Goal: Task Accomplishment & Management: Manage account settings

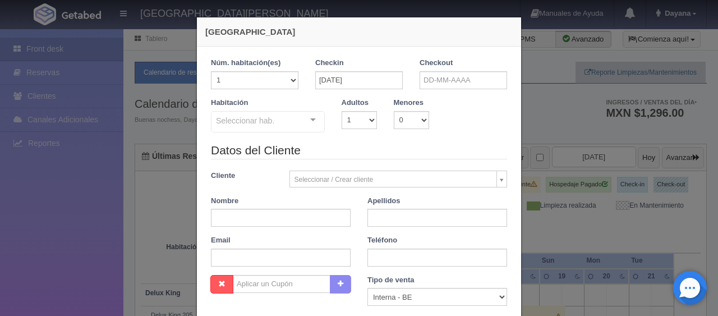
click at [557, 196] on div "Nueva Reserva 1 Núm. habitación(es) 1 2 3 4 5 6 7 8 9 10 11 12 13 14 15 16 17 1…" at bounding box center [359, 158] width 718 height 316
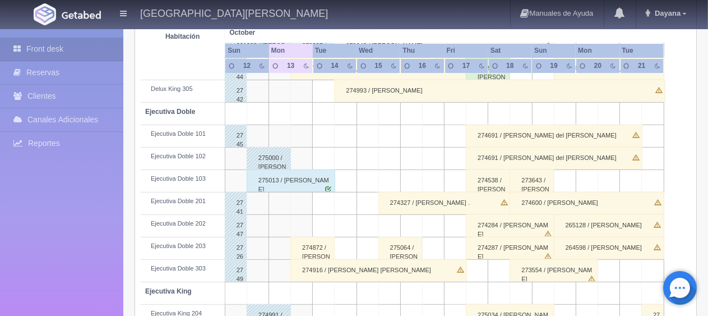
scroll to position [168, 0]
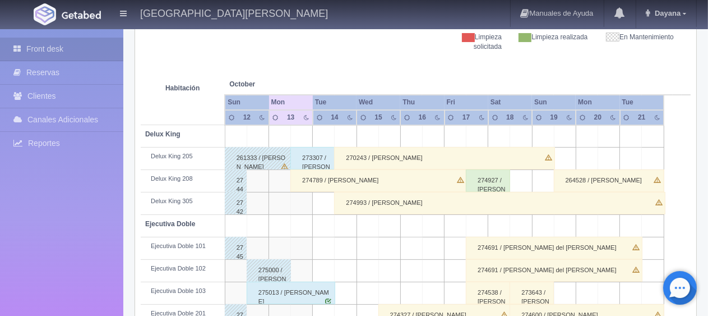
drag, startPoint x: 357, startPoint y: 175, endPoint x: 419, endPoint y: 180, distance: 63.0
click at [357, 176] on div "274789 / MARIANA BARRIOS LICEA" at bounding box center [378, 180] width 177 height 22
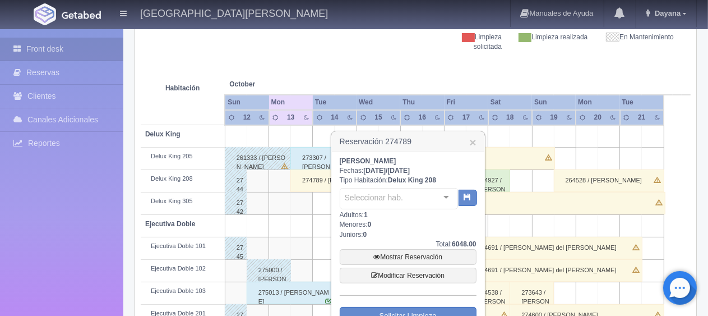
scroll to position [224, 0]
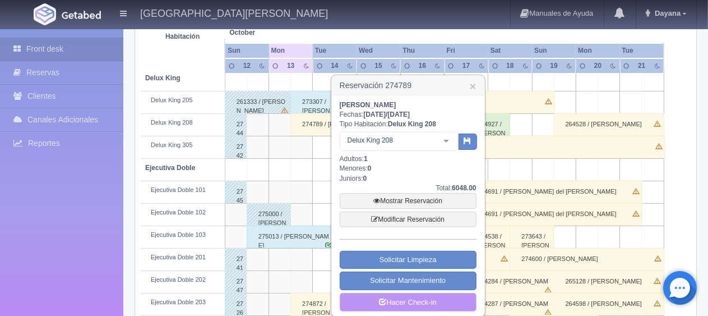
click at [414, 298] on link "Hacer Check-in" at bounding box center [408, 302] width 137 height 19
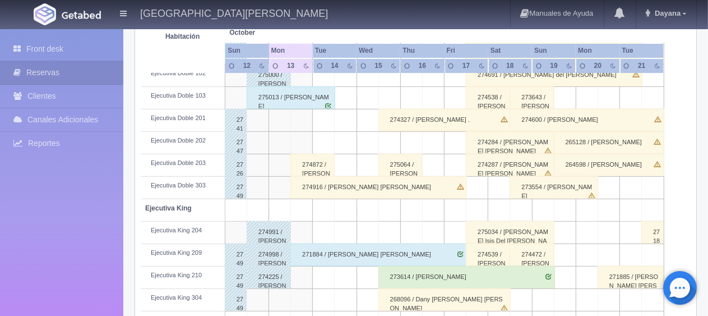
scroll to position [598, 0]
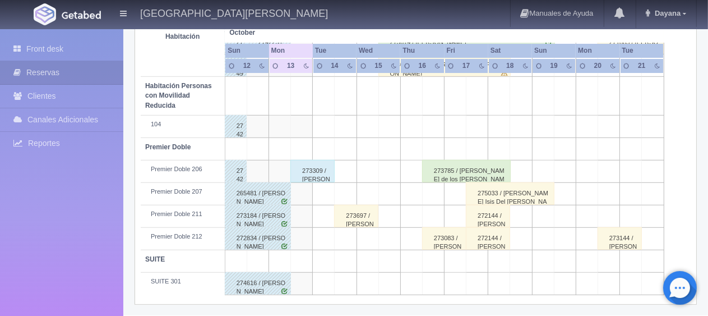
click at [159, 223] on td "Premier Doble 211" at bounding box center [183, 216] width 84 height 22
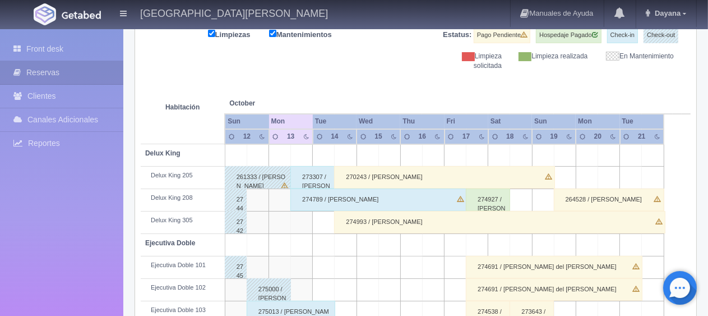
scroll to position [93, 0]
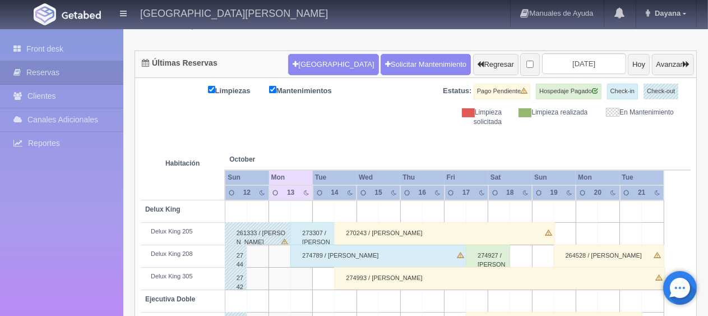
click at [365, 252] on div "274789 / MARIANA BARRIOS LICEA" at bounding box center [378, 256] width 177 height 22
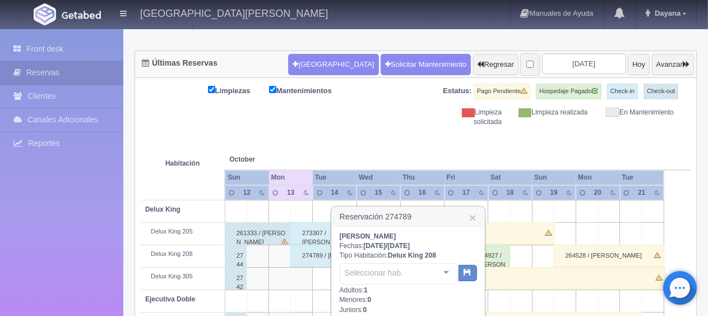
scroll to position [205, 0]
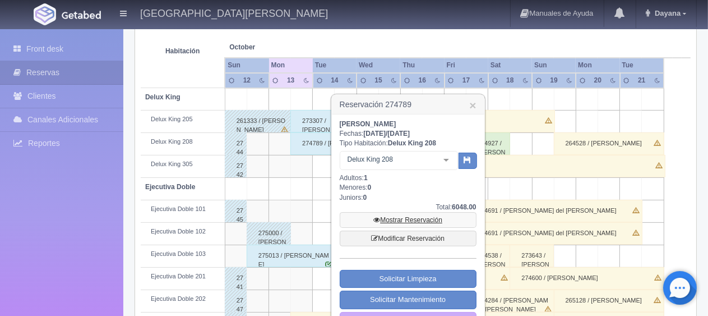
click at [426, 220] on link "Mostrar Reservación" at bounding box center [408, 220] width 137 height 16
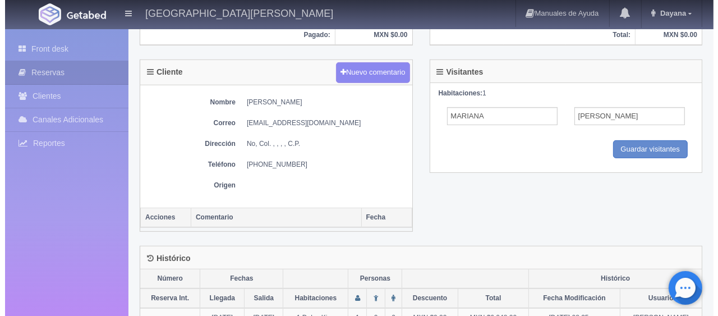
scroll to position [168, 0]
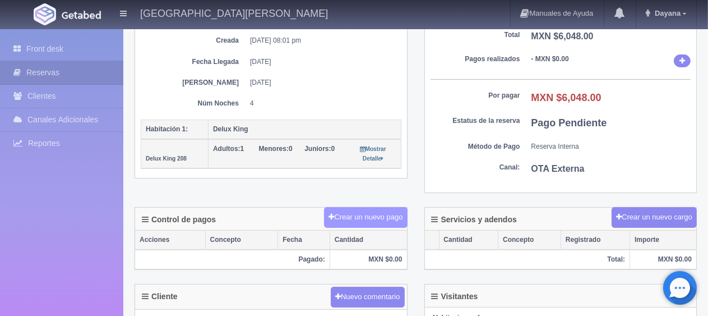
click at [371, 209] on button "Crear un nuevo pago" at bounding box center [365, 217] width 83 height 21
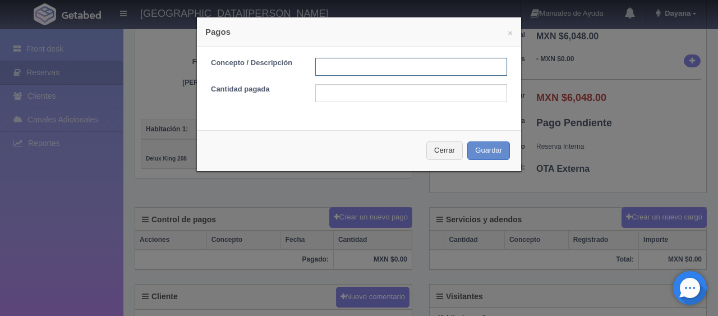
drag, startPoint x: 348, startPoint y: 72, endPoint x: 354, endPoint y: 71, distance: 6.2
click at [348, 72] on input "text" at bounding box center [411, 67] width 192 height 18
type input "Total Tarjeta"
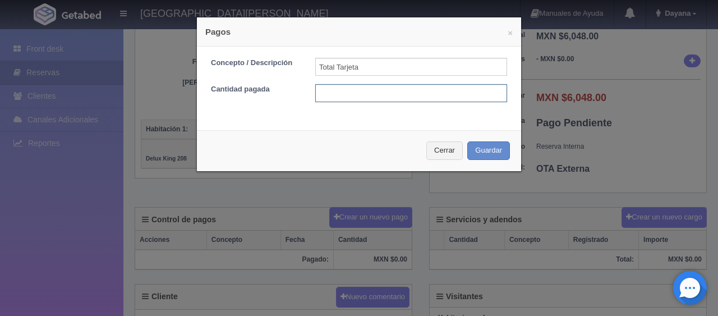
click at [426, 91] on input "text" at bounding box center [411, 93] width 192 height 18
type input "6048"
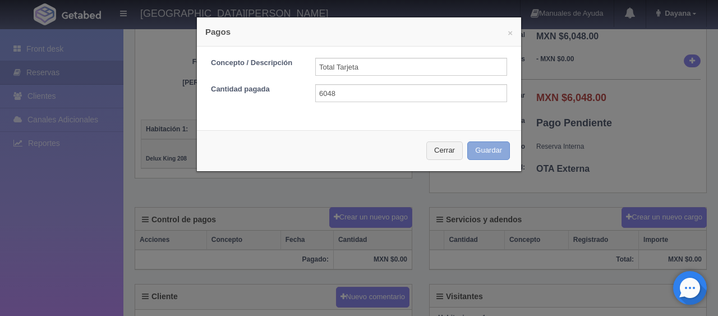
click at [481, 156] on button "Guardar" at bounding box center [488, 150] width 43 height 19
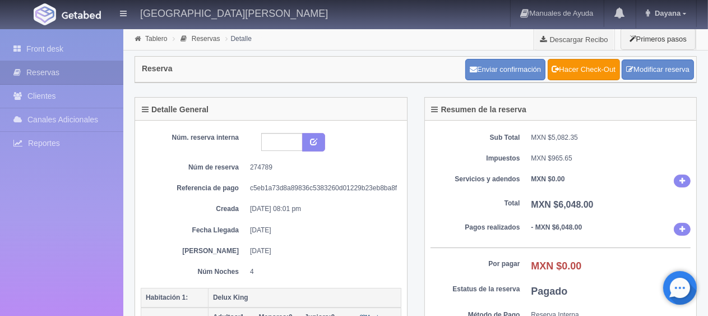
scroll to position [336, 0]
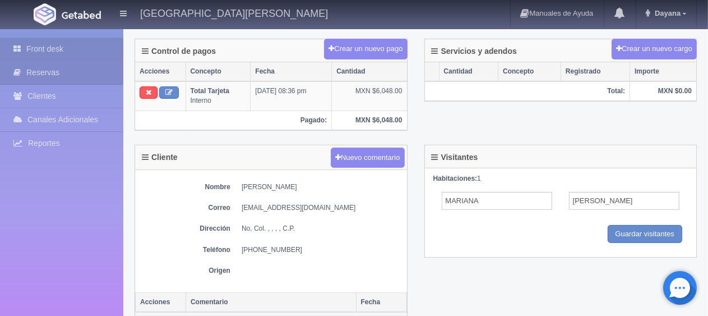
click at [76, 44] on link "Front desk" at bounding box center [61, 49] width 123 height 23
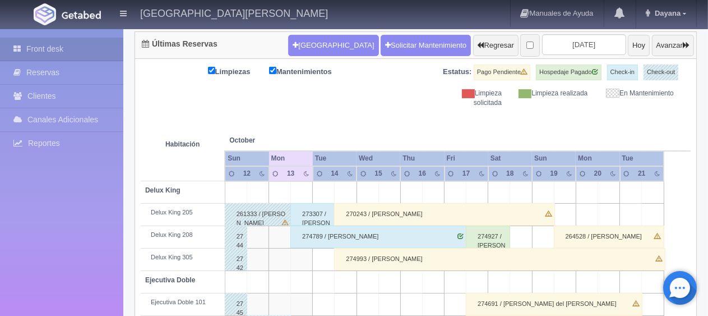
scroll to position [336, 0]
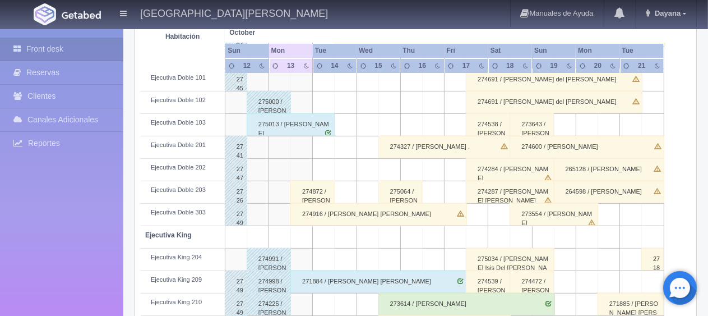
click at [333, 207] on div "274916 / [PERSON_NAME] [PERSON_NAME]" at bounding box center [378, 214] width 177 height 22
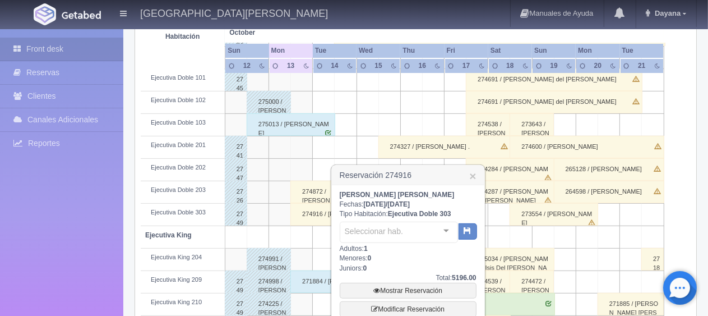
scroll to position [561, 0]
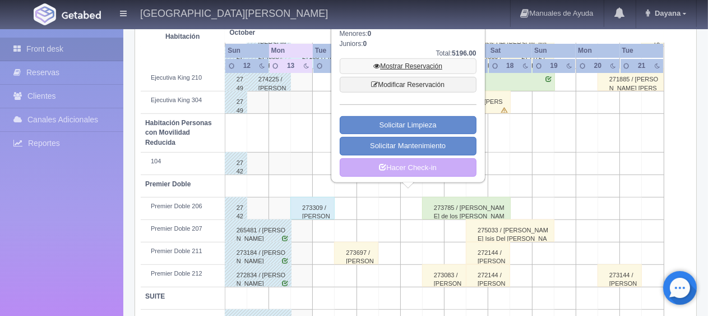
click at [396, 66] on link "Mostrar Reservación" at bounding box center [408, 66] width 137 height 16
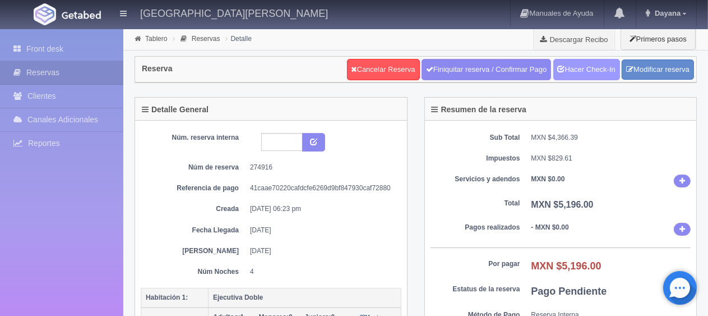
click at [592, 73] on link "Hacer Check-In" at bounding box center [587, 69] width 67 height 21
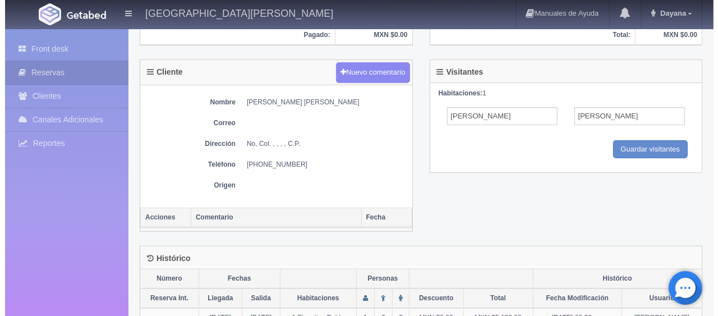
scroll to position [224, 0]
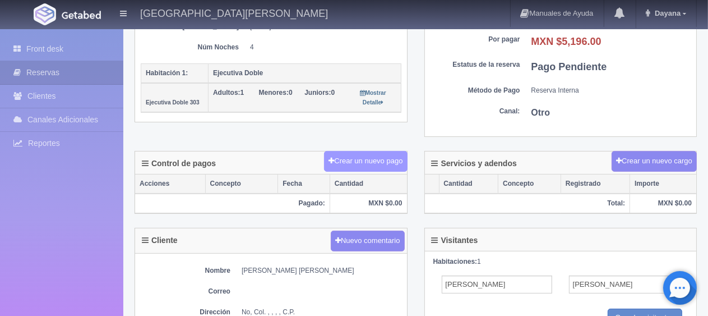
click at [363, 159] on button "Crear un nuevo pago" at bounding box center [365, 161] width 83 height 21
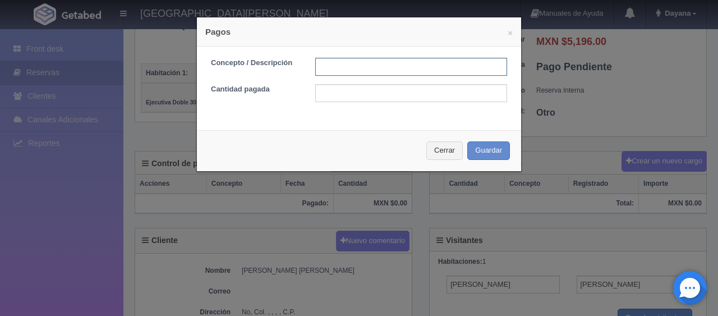
click at [375, 61] on input "text" at bounding box center [411, 67] width 192 height 18
type input "Total Tarjeta"
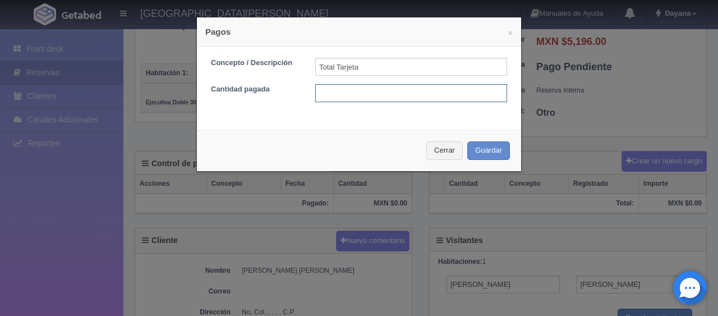
click at [380, 96] on input "text" at bounding box center [411, 93] width 192 height 18
drag, startPoint x: 377, startPoint y: 69, endPoint x: 289, endPoint y: 70, distance: 87.5
click at [289, 70] on div "Concepto / Descripción Total Tarjeta" at bounding box center [358, 67] width 313 height 18
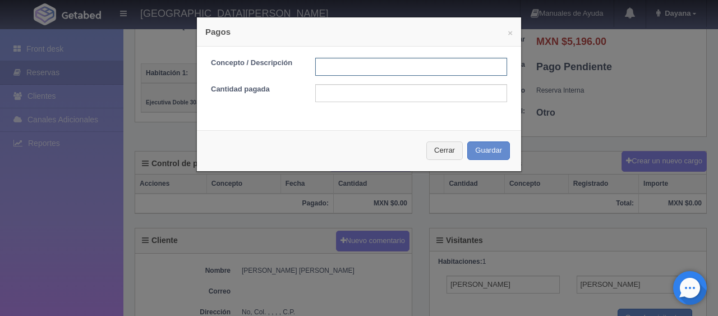
click at [354, 66] on input "text" at bounding box center [411, 67] width 192 height 18
type input "pago con tarjeta"
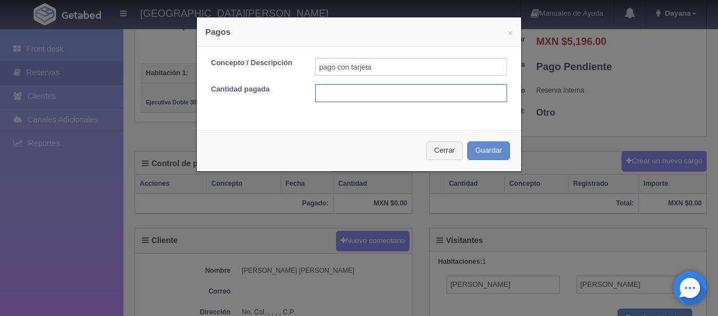
click at [403, 98] on input "text" at bounding box center [411, 93] width 192 height 18
type input "1299"
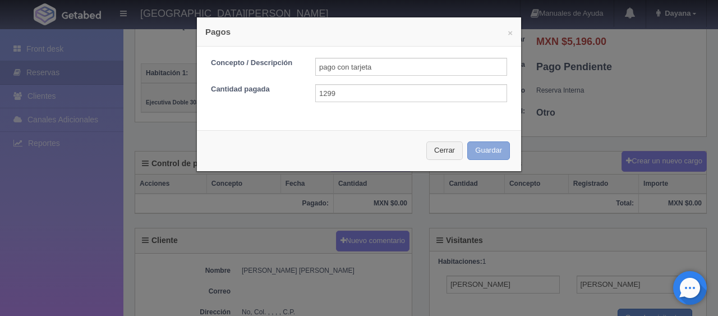
click at [467, 141] on button "Guardar" at bounding box center [488, 150] width 43 height 19
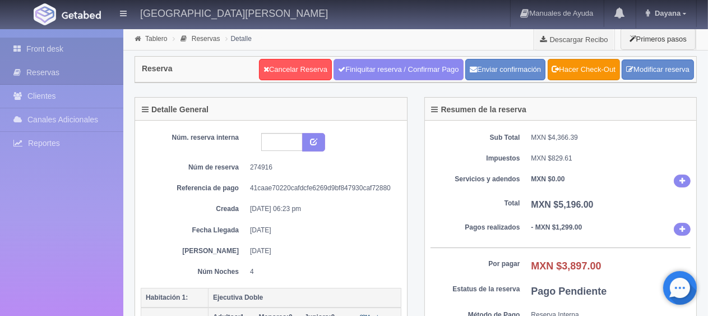
click at [81, 53] on link "Front desk" at bounding box center [61, 49] width 123 height 23
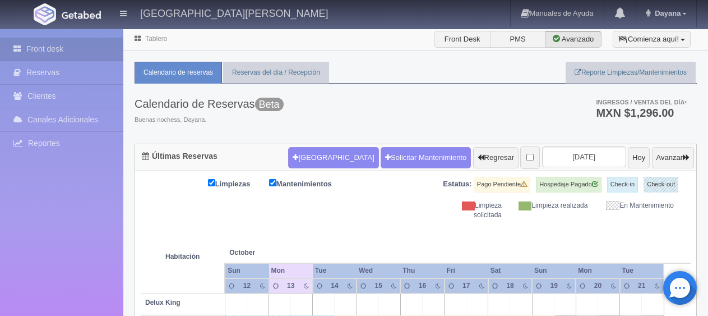
click at [612, 98] on ul "Ingresos / Ventas del día * MXN $1,296.00" at bounding box center [635, 108] width 123 height 49
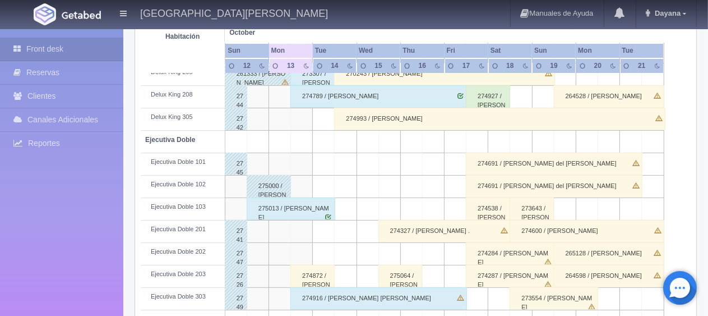
scroll to position [84, 0]
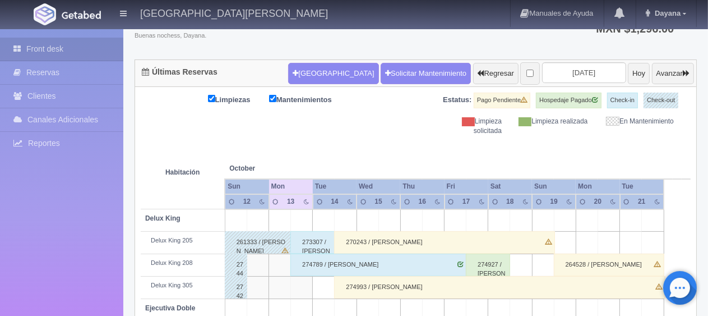
click at [348, 253] on div "274789 / MARIANA BARRIOS LICEA" at bounding box center [378, 264] width 177 height 22
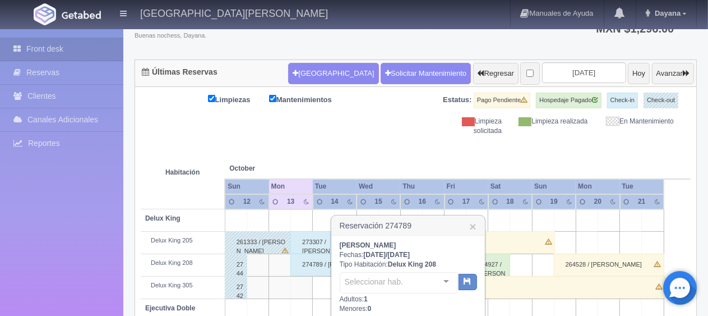
scroll to position [140, 0]
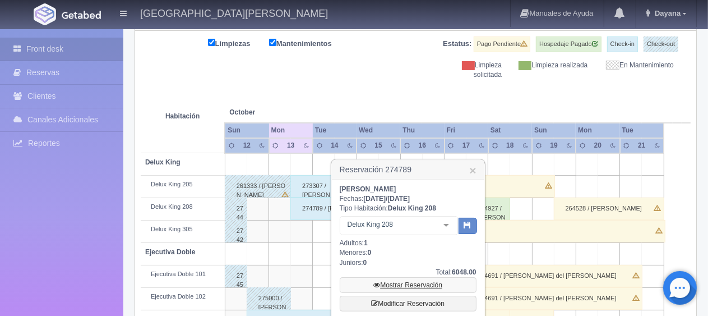
click at [397, 278] on link "Mostrar Reservación" at bounding box center [408, 285] width 137 height 16
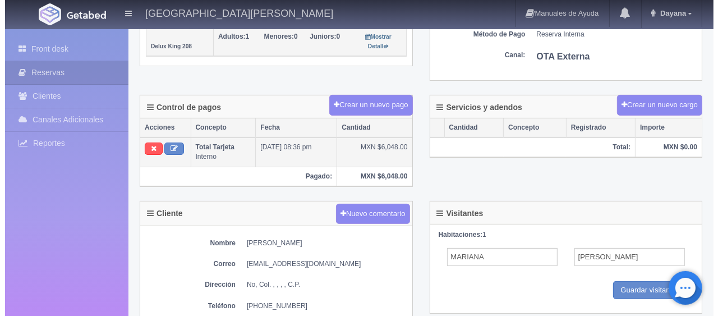
scroll to position [280, 0]
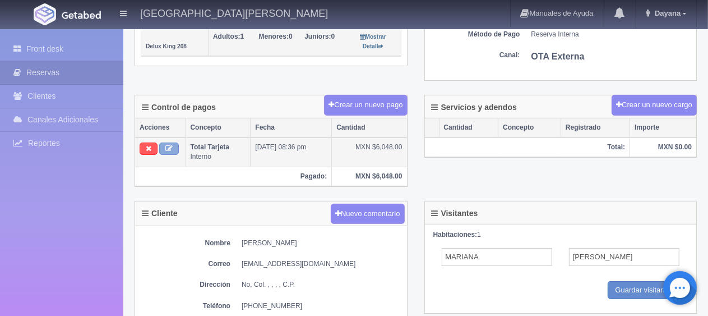
click at [174, 149] on button at bounding box center [169, 148] width 20 height 12
type input "Total Tarjeta"
type input "6048.00"
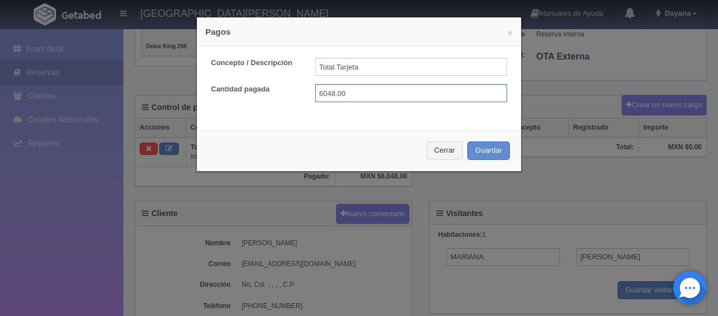
drag, startPoint x: 359, startPoint y: 87, endPoint x: 305, endPoint y: 91, distance: 54.6
click at [307, 91] on div "6048.00" at bounding box center [411, 93] width 209 height 18
type input "600"
drag, startPoint x: 371, startPoint y: 66, endPoint x: 303, endPoint y: 66, distance: 68.4
click at [307, 66] on div "Total Tarjeta" at bounding box center [411, 67] width 209 height 18
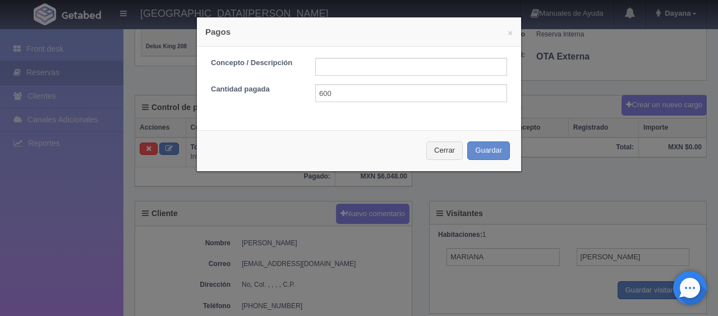
click at [379, 82] on form "Concepto / Descripción Cantidad pagada 600" at bounding box center [359, 80] width 296 height 44
click at [388, 68] on input "text" at bounding box center [411, 67] width 192 height 18
type input "pago con tarjeta"
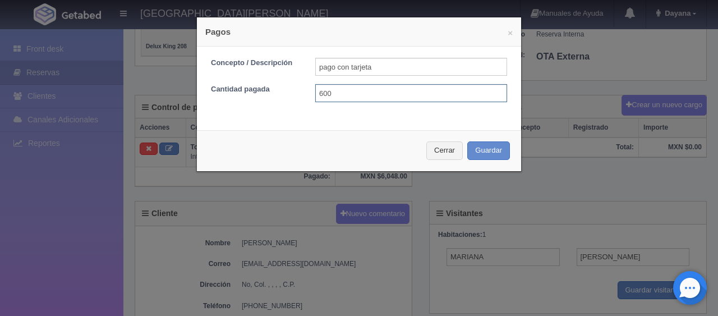
click at [391, 89] on input "600" at bounding box center [411, 93] width 192 height 18
type input "6000"
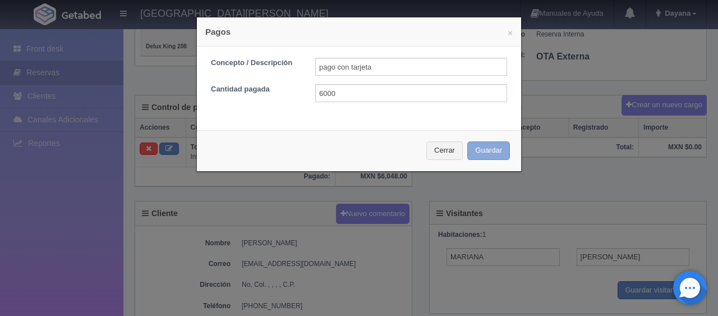
click at [469, 151] on button "Guardar" at bounding box center [488, 150] width 43 height 19
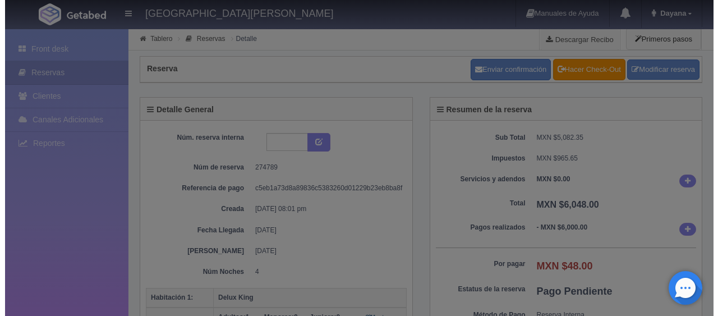
scroll to position [280, 0]
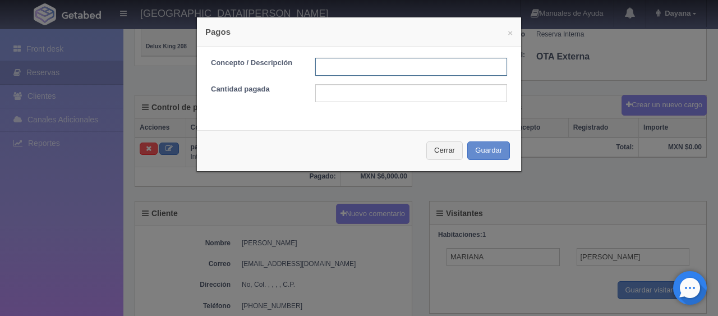
click at [385, 64] on input "text" at bounding box center [411, 67] width 192 height 18
type input "pago en efectivo"
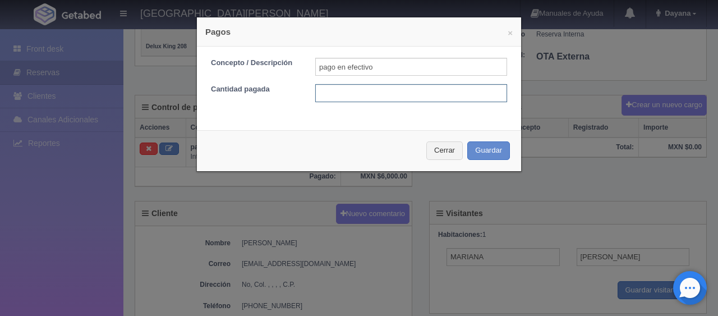
click at [388, 91] on input "text" at bounding box center [411, 93] width 192 height 18
type input "48"
click at [473, 137] on div "Cerrar Guardar" at bounding box center [359, 150] width 324 height 41
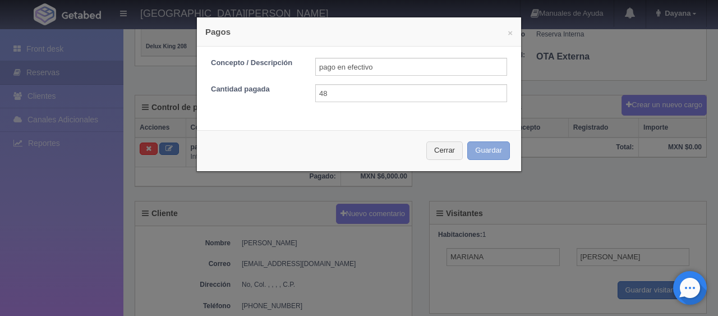
click at [479, 151] on button "Guardar" at bounding box center [488, 150] width 43 height 19
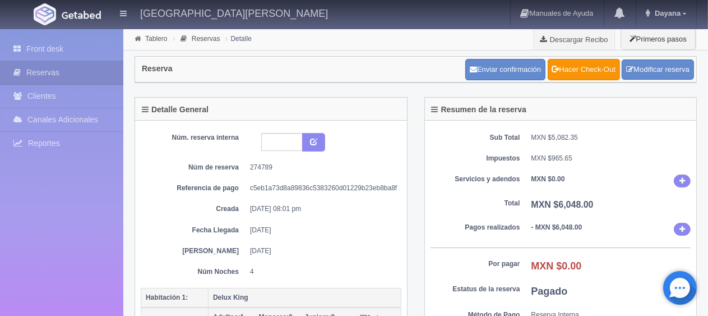
drag, startPoint x: 516, startPoint y: 170, endPoint x: 471, endPoint y: 170, distance: 45.4
click at [517, 170] on div "Sub Total MXN $5,082.35 Impuestos MXN $965.65 Servicios y adendos MXN $0.00 Tot…" at bounding box center [561, 241] width 272 height 241
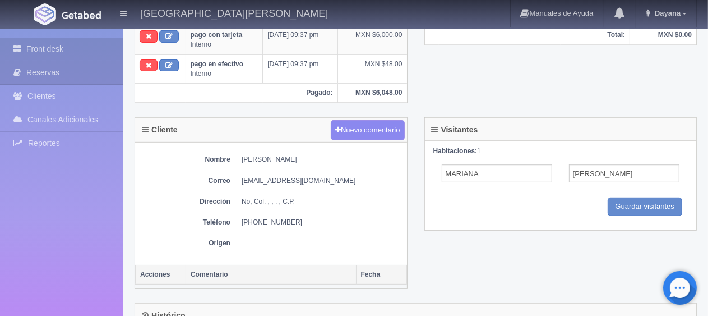
click at [39, 53] on link "Front desk" at bounding box center [61, 49] width 123 height 23
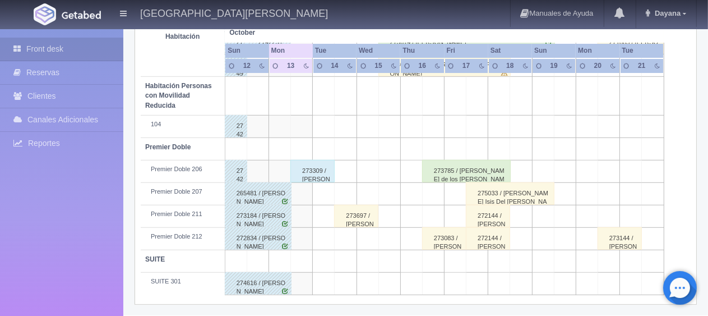
scroll to position [317, 0]
